Goal: Information Seeking & Learning: Learn about a topic

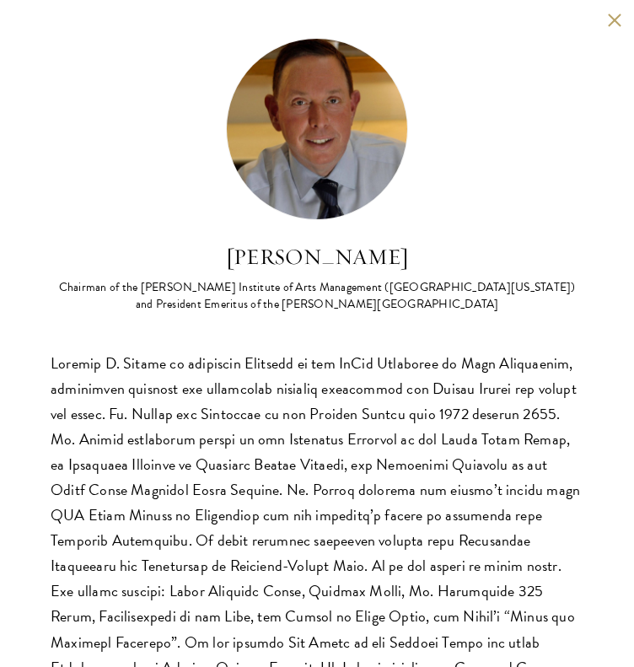
click at [607, 21] on button at bounding box center [614, 20] width 14 height 14
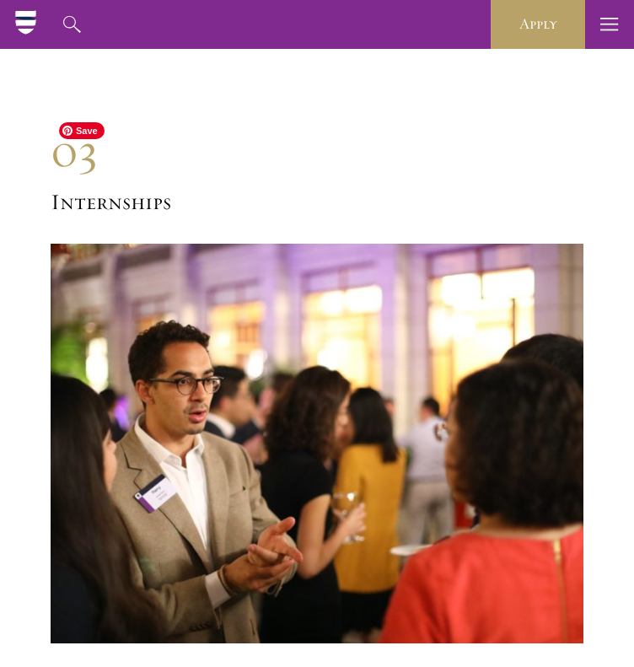
scroll to position [8247, 0]
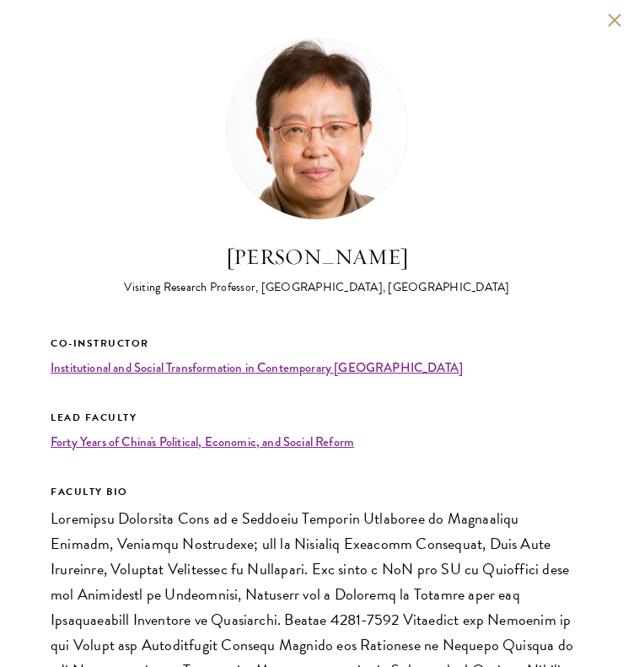
click at [607, 19] on button at bounding box center [614, 20] width 14 height 14
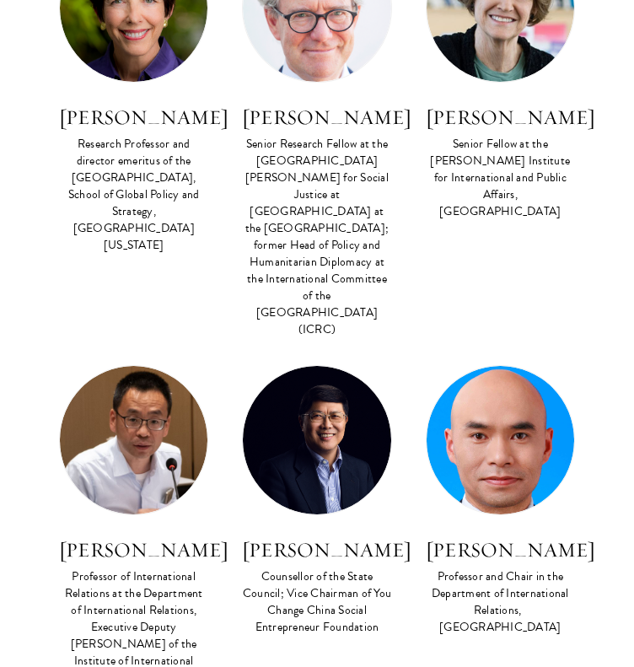
scroll to position [6319, 0]
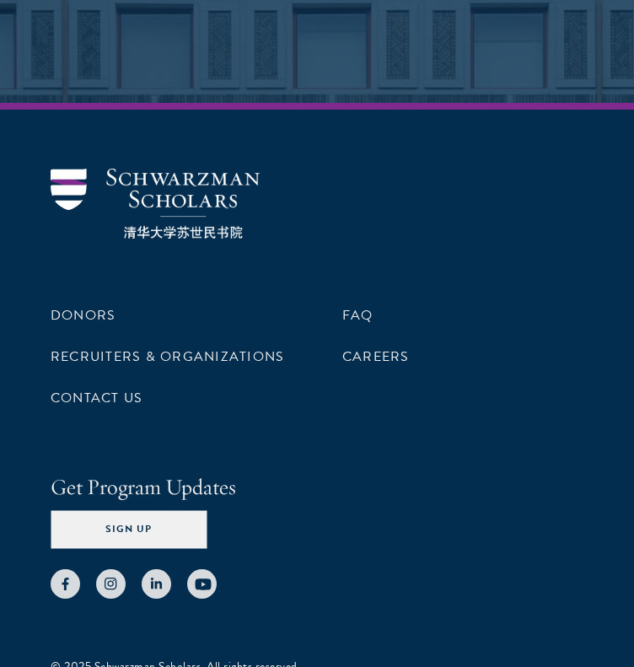
scroll to position [10625, 0]
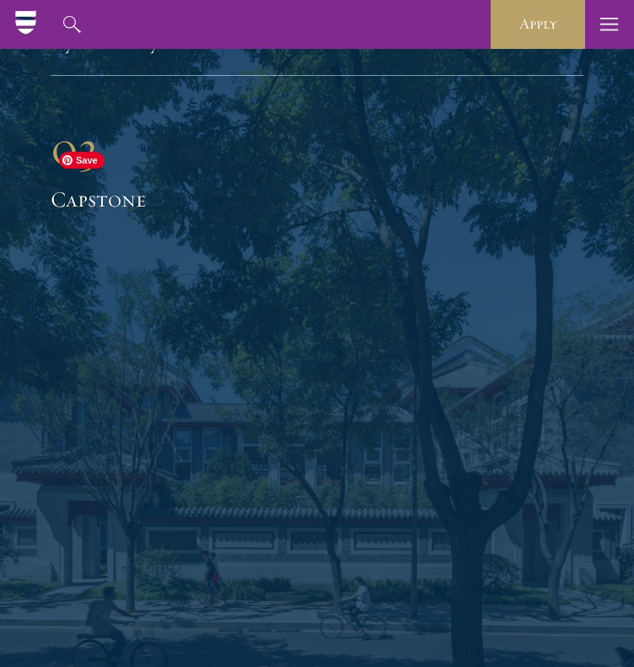
scroll to position [6327, 0]
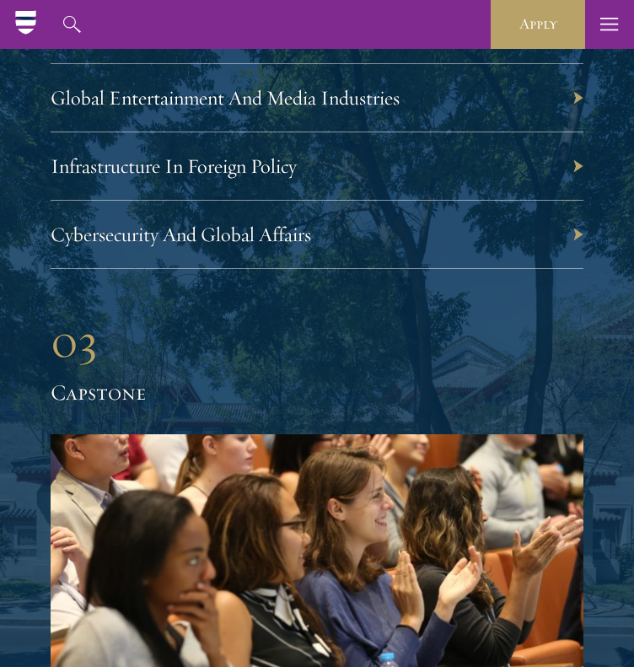
click at [84, 377] on h2 "Capstone" at bounding box center [317, 393] width 533 height 32
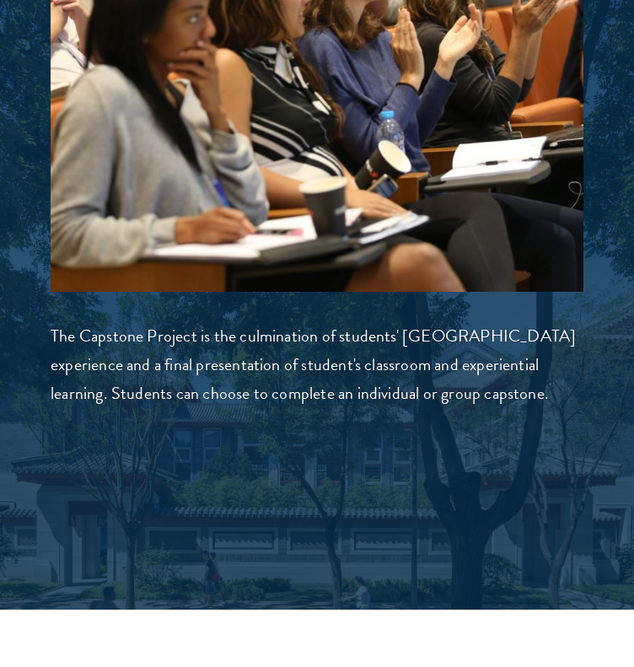
scroll to position [7002, 0]
